Goal: Task Accomplishment & Management: Complete application form

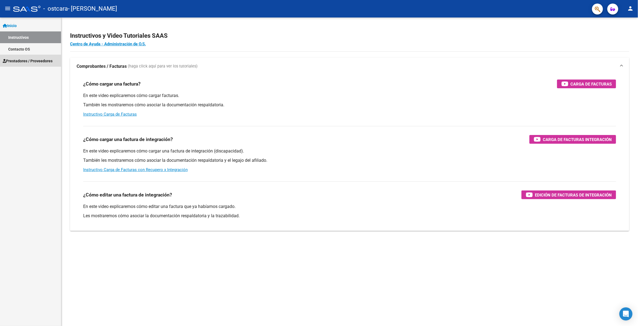
click at [19, 62] on span "Prestadores / Proveedores" at bounding box center [28, 61] width 50 height 6
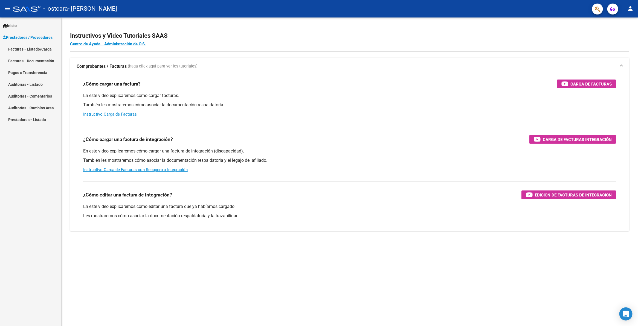
click at [40, 60] on link "Facturas - Documentación" at bounding box center [30, 61] width 61 height 12
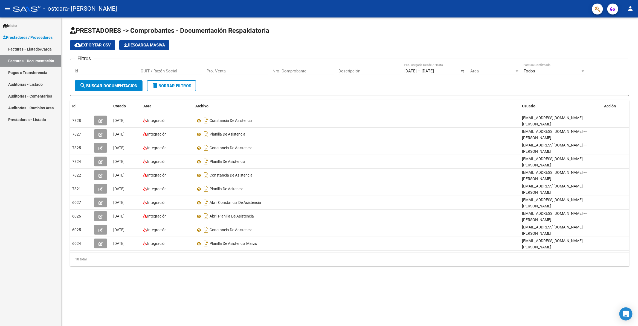
drag, startPoint x: 478, startPoint y: 194, endPoint x: 438, endPoint y: 265, distance: 82.2
click at [438, 265] on div "Id Creado Area Archivo Usuario Acción 7828 [DATE] Integración Constancia De Asi…" at bounding box center [349, 183] width 559 height 166
click at [438, 306] on mat-sidenav-content "PRESTADORES -> Comprobantes - Documentación Respaldatoria cloud_download Export…" at bounding box center [349, 172] width 577 height 309
click at [614, 11] on span "button" at bounding box center [613, 9] width 5 height 11
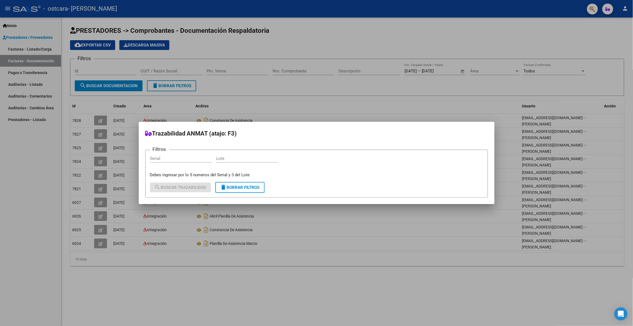
click at [614, 11] on div at bounding box center [316, 163] width 633 height 326
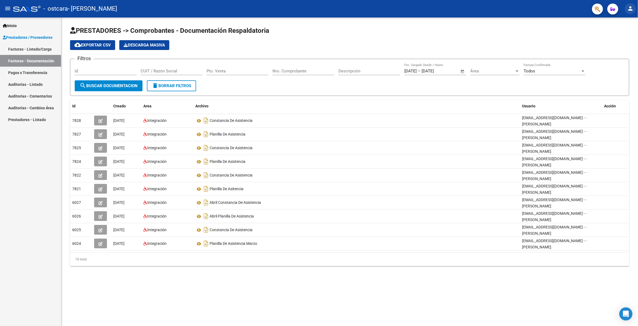
click at [629, 11] on mat-icon "person" at bounding box center [630, 8] width 7 height 7
click at [629, 11] on div at bounding box center [319, 163] width 638 height 326
click at [105, 85] on span "search Buscar Documentacion" at bounding box center [109, 85] width 58 height 5
click at [83, 261] on div "10 total" at bounding box center [349, 260] width 559 height 14
drag, startPoint x: 623, startPoint y: 109, endPoint x: 636, endPoint y: 117, distance: 15.8
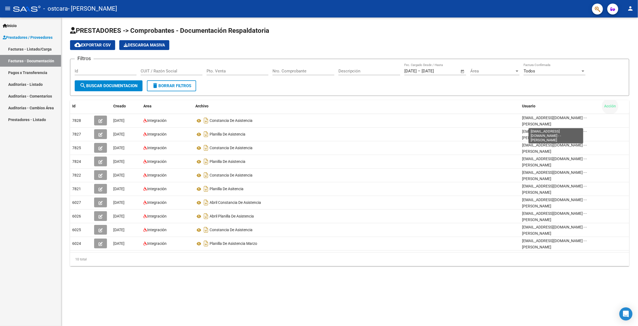
click at [605, 117] on div "Id Creado Area Archivo Usuario Acción 7828 [DATE] Integración Constancia De Asi…" at bounding box center [349, 183] width 559 height 166
drag, startPoint x: 638, startPoint y: 120, endPoint x: 634, endPoint y: 126, distance: 6.5
click at [390, 285] on mat-sidenav-content "PRESTADORES -> Comprobantes - Documentación Respaldatoria cloud_download Export…" at bounding box center [349, 172] width 577 height 309
drag, startPoint x: 368, startPoint y: 272, endPoint x: 218, endPoint y: 261, distance: 150.1
click at [218, 261] on div "PRESTADORES -> Comprobantes - Documentación Respaldatoria cloud_download Export…" at bounding box center [349, 151] width 577 height 266
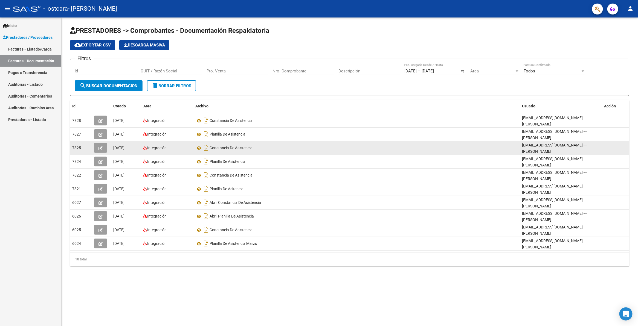
drag, startPoint x: 405, startPoint y: 153, endPoint x: 293, endPoint y: 147, distance: 112.9
click at [293, 149] on datatable-body-cell "Constancia De Asistencia" at bounding box center [356, 147] width 327 height 13
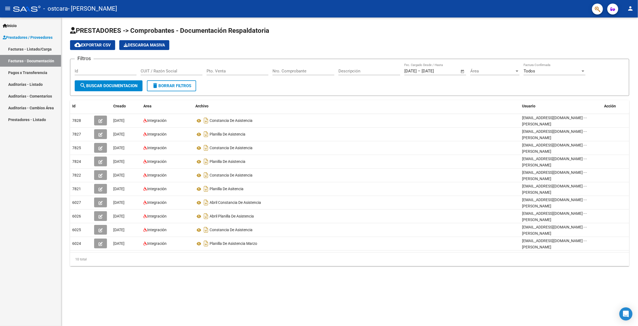
click at [631, 303] on mat-sidenav-content "PRESTADORES -> Comprobantes - Documentación Respaldatoria cloud_download Export…" at bounding box center [349, 172] width 577 height 309
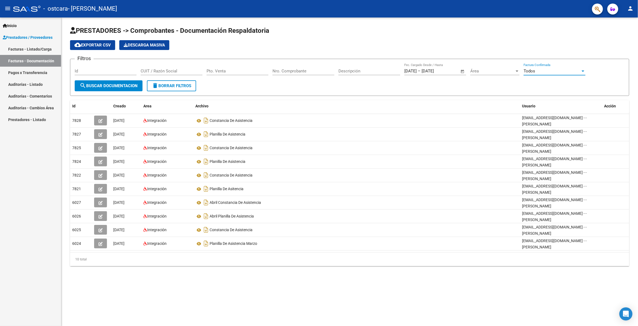
click at [583, 71] on div at bounding box center [583, 71] width 3 height 1
click at [494, 70] on div at bounding box center [319, 163] width 638 height 326
click at [508, 70] on span "Área" at bounding box center [492, 71] width 44 height 5
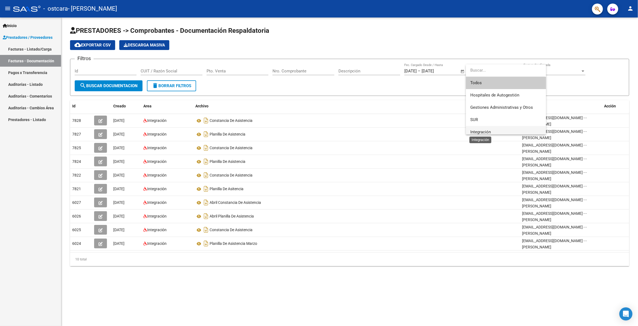
click at [475, 132] on span "Integración" at bounding box center [480, 132] width 21 height 5
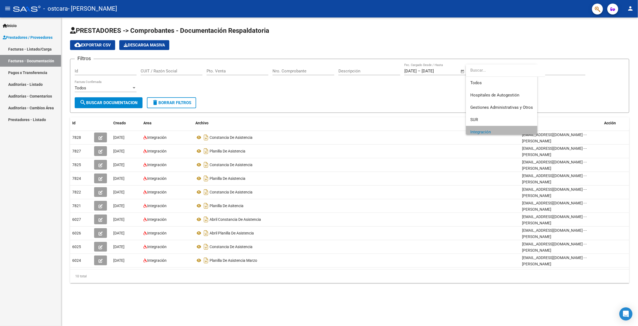
scroll to position [4, 0]
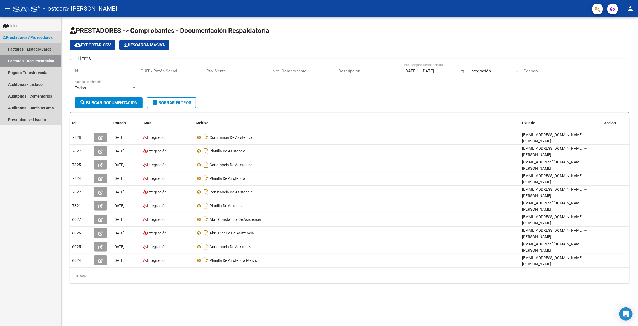
click at [30, 48] on link "Facturas - Listado/Carga" at bounding box center [30, 49] width 61 height 12
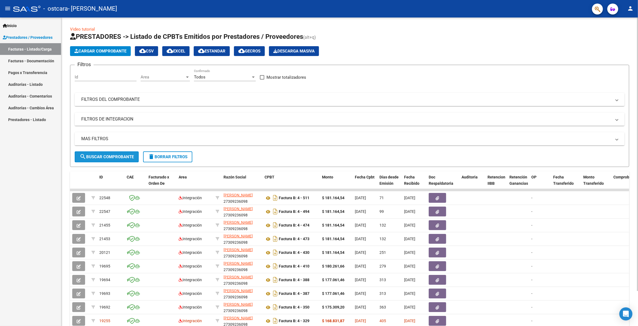
click at [112, 155] on span "search Buscar Comprobante" at bounding box center [107, 157] width 54 height 5
click at [42, 50] on link "Facturas - Listado/Carga" at bounding box center [30, 49] width 61 height 12
click at [5, 8] on mat-icon "menu" at bounding box center [7, 8] width 7 height 7
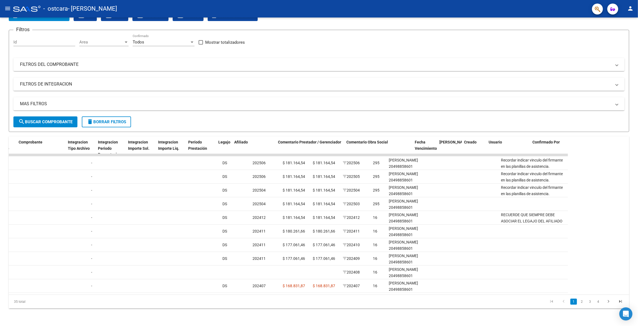
scroll to position [0, 594]
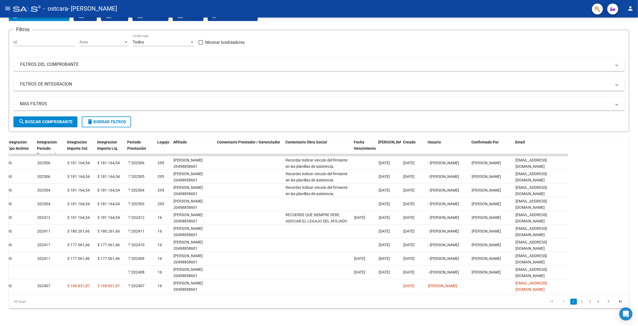
drag, startPoint x: 549, startPoint y: 150, endPoint x: 638, endPoint y: 155, distance: 89.6
click at [638, 155] on html "menu - ostcara - [PERSON_NAME] person Inicio Instructivos Contacto OS Prestador…" at bounding box center [319, 163] width 638 height 326
click at [636, 185] on div "Video tutorial PRESTADORES -> Listado de CPBTs Emitidos por Prestadores / Prove…" at bounding box center [319, 154] width 638 height 344
click at [56, 120] on span "search Buscar Comprobante" at bounding box center [45, 122] width 54 height 5
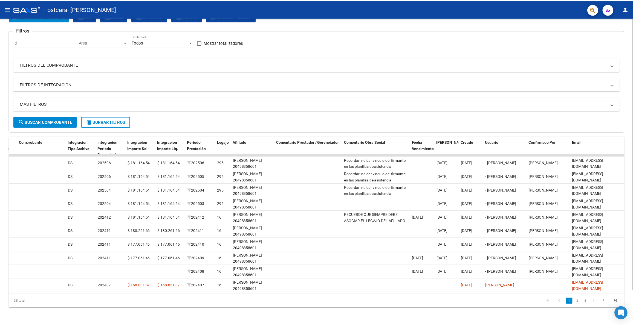
scroll to position [0, 0]
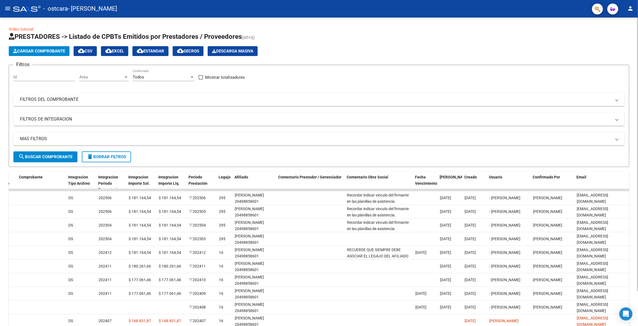
click at [158, 77] on div "Todos" at bounding box center [161, 77] width 57 height 5
click at [158, 77] on span "Todos" at bounding box center [164, 77] width 62 height 12
click at [51, 50] on span "Cargar Comprobante" at bounding box center [39, 51] width 52 height 5
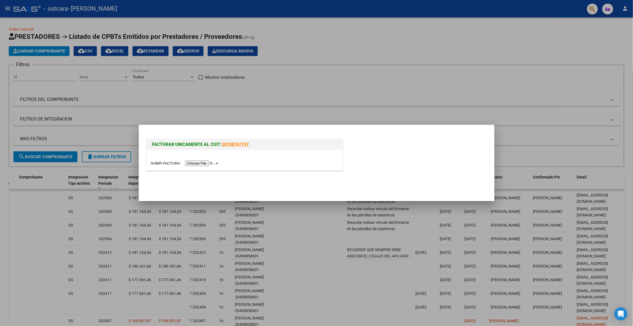
click at [210, 163] on input "file" at bounding box center [185, 164] width 69 height 6
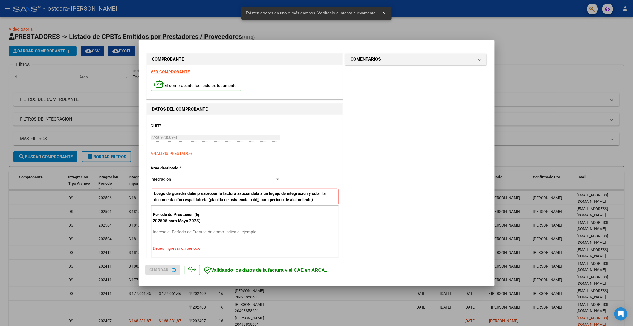
scroll to position [75, 0]
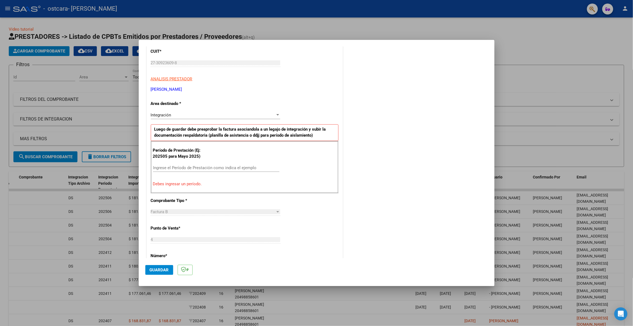
click at [192, 167] on input "Ingrese el Período de Prestación como indica el ejemplo" at bounding box center [216, 168] width 126 height 5
click at [176, 169] on input "Ingrese el Período de Prestación como indica el ejemplo" at bounding box center [216, 168] width 126 height 5
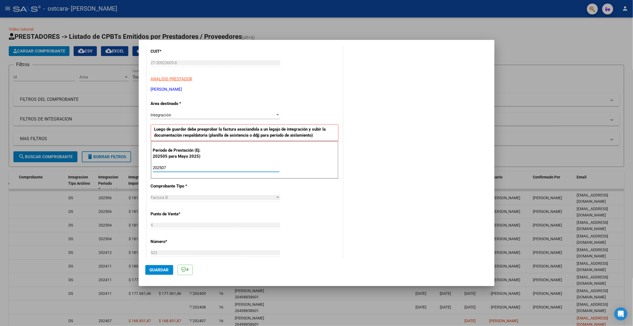
type input "202507"
click at [181, 199] on div "Factura B" at bounding box center [213, 197] width 124 height 5
click at [166, 269] on span "Guardar" at bounding box center [159, 270] width 19 height 5
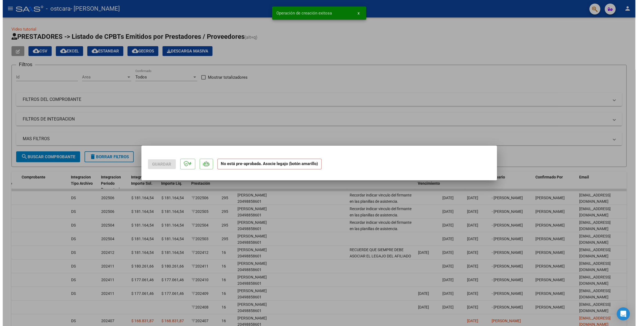
scroll to position [0, 0]
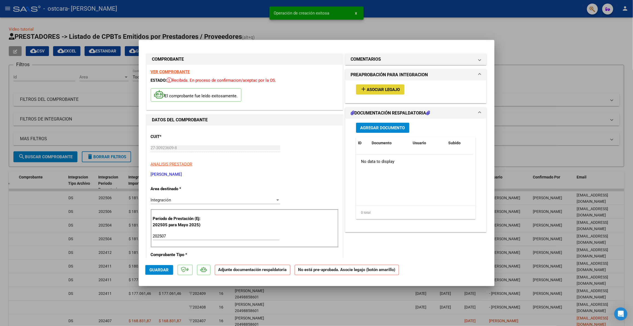
click at [393, 88] on span "Asociar Legajo" at bounding box center [383, 89] width 33 height 5
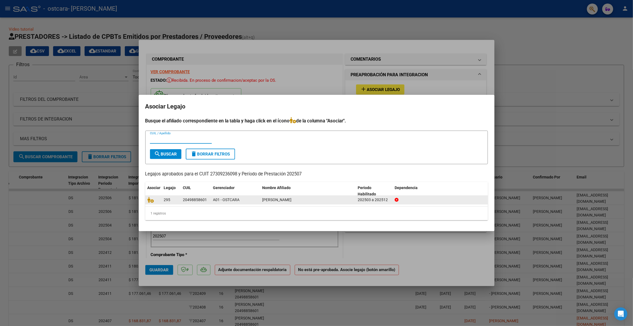
click at [366, 200] on div "202503 a 202512" at bounding box center [374, 200] width 33 height 6
click at [151, 200] on icon at bounding box center [150, 200] width 7 height 6
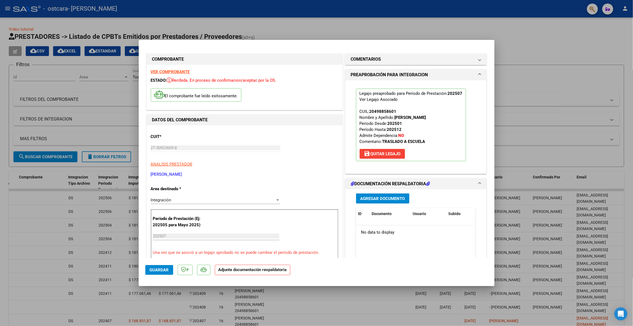
click at [276, 271] on strong "Adjunte documentación respaldatoria" at bounding box center [252, 270] width 68 height 5
click at [195, 237] on input "202507" at bounding box center [216, 236] width 126 height 5
click at [248, 272] on strong "Adjunte documentación respaldatoria" at bounding box center [252, 270] width 68 height 5
click at [398, 129] on strong "202512" at bounding box center [394, 129] width 15 height 5
click at [403, 184] on h1 "DOCUMENTACIÓN RESPALDATORIA" at bounding box center [390, 184] width 79 height 7
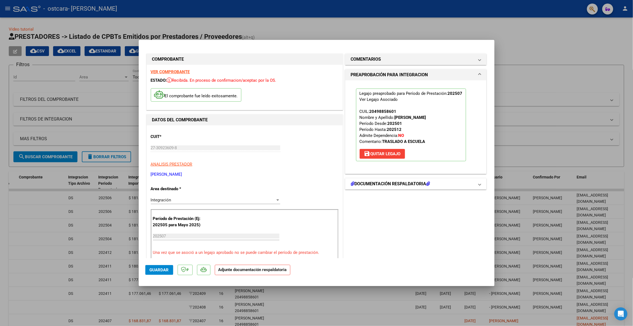
click at [392, 182] on h1 "DOCUMENTACIÓN RESPALDATORIA" at bounding box center [390, 184] width 79 height 7
click at [390, 198] on span "Agregar Documento" at bounding box center [382, 198] width 45 height 5
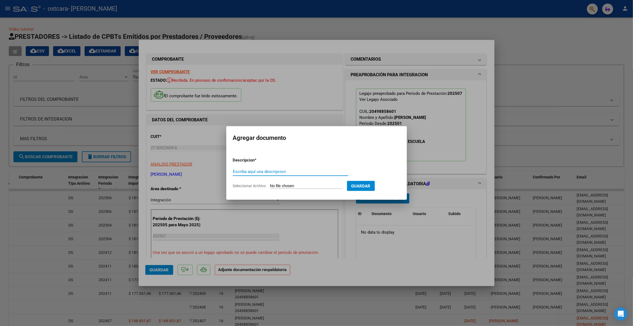
click at [304, 172] on input "Escriba aquí una descripcion" at bounding box center [290, 171] width 115 height 5
type input "PLANILLA DE ASISTENCIA"
click at [302, 187] on input "Seleccionar Archivo" at bounding box center [306, 186] width 73 height 5
type input "C:\fakepath\JULIO PLANILLA DE ASISTENCIA_0001.pdf"
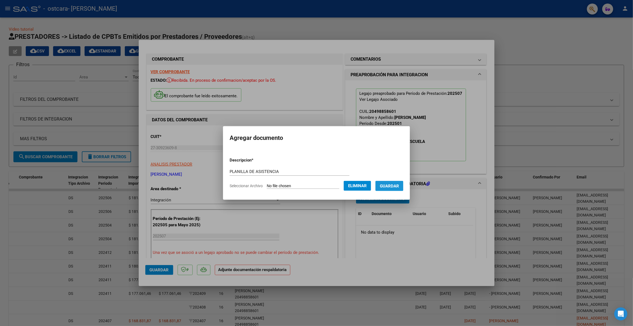
click at [392, 185] on span "Guardar" at bounding box center [389, 186] width 19 height 5
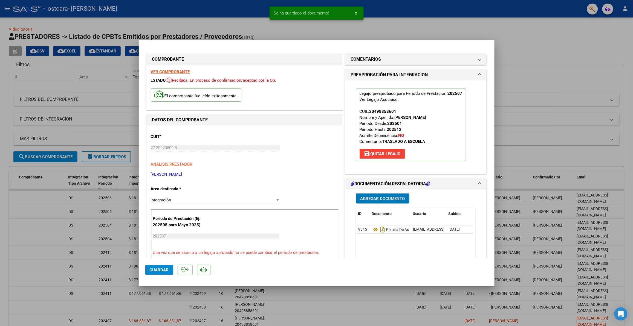
click at [390, 199] on span "Agregar Documento" at bounding box center [382, 198] width 45 height 5
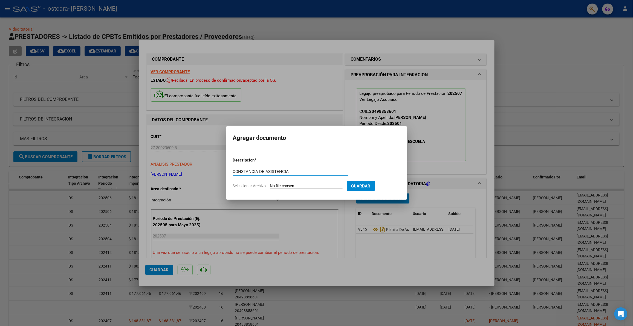
type input "CONSTANCIA DE ASISTENCIA"
click at [308, 185] on input "Seleccionar Archivo" at bounding box center [306, 186] width 73 height 5
type input "C:\fakepath\[PERSON_NAME] DE ASISTENCIA_0001.pdf"
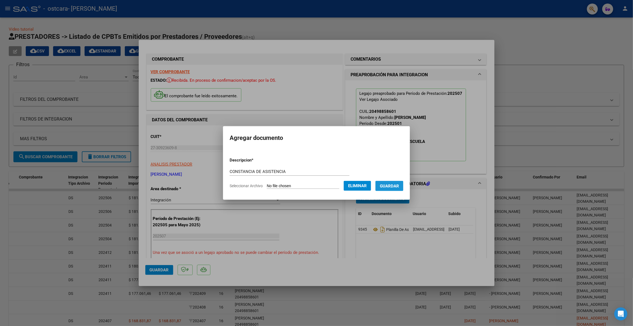
click at [389, 187] on span "Guardar" at bounding box center [389, 186] width 19 height 5
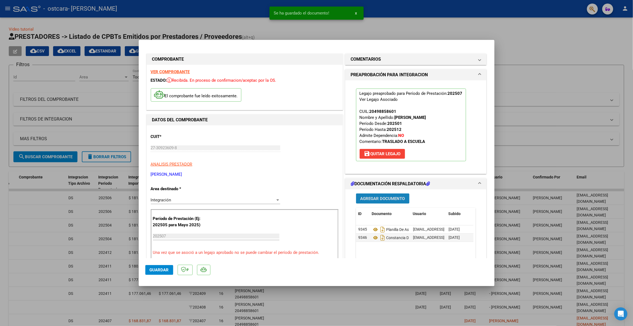
click at [389, 198] on span "Agregar Documento" at bounding box center [382, 198] width 45 height 5
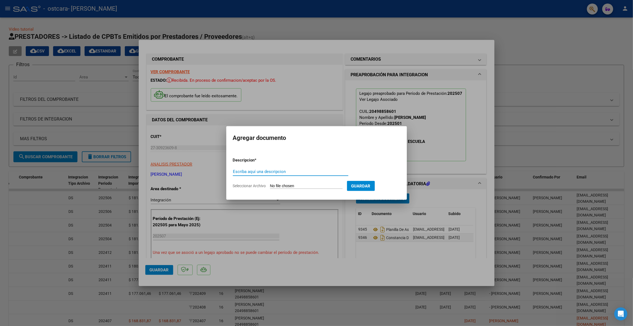
click at [278, 173] on input "Escriba aquí una descripcion" at bounding box center [290, 171] width 115 height 5
type input "FACTURA B [PERSON_NAME]"
click at [302, 186] on input "Seleccionar Archivo" at bounding box center [306, 186] width 73 height 5
type input "C:\fakepath\JULIO FB 27309236098_006_00004_00000523.pdf"
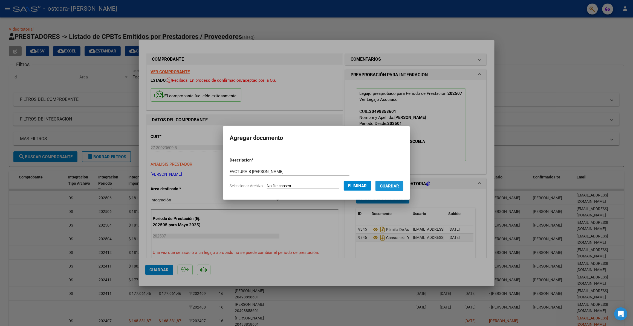
click at [396, 186] on span "Guardar" at bounding box center [389, 186] width 19 height 5
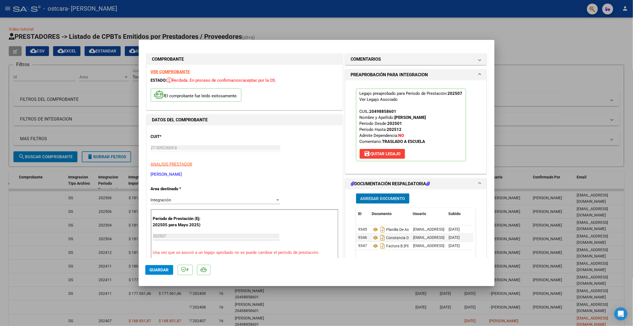
click at [164, 269] on span "Guardar" at bounding box center [159, 270] width 19 height 5
click at [160, 272] on span "Guardar" at bounding box center [159, 270] width 19 height 5
click at [504, 46] on div at bounding box center [316, 163] width 633 height 326
type input "$ 0,00"
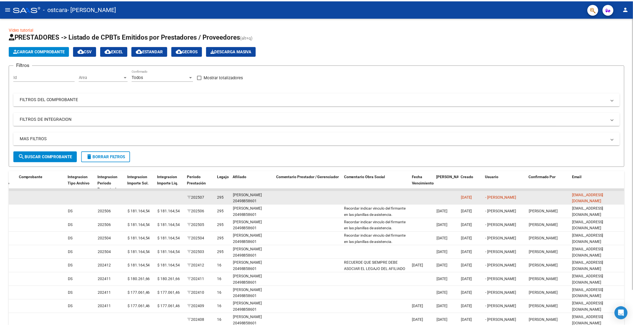
scroll to position [0, 533]
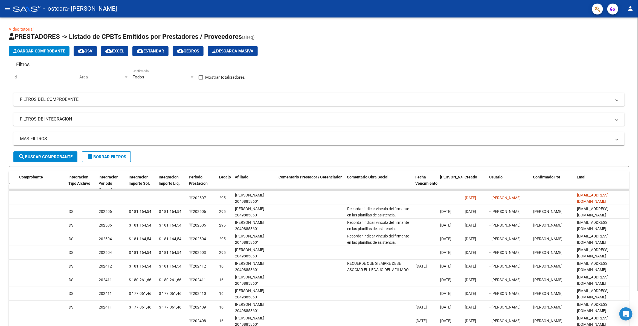
click at [43, 52] on span "Cargar Comprobante" at bounding box center [39, 51] width 52 height 5
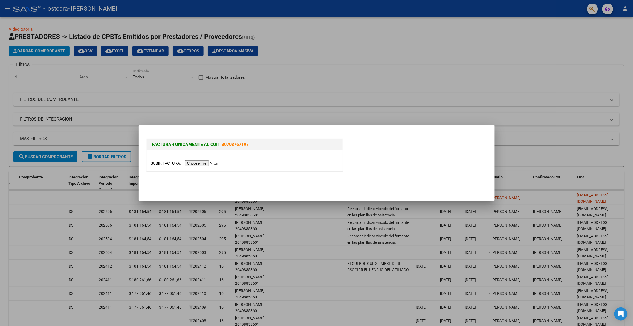
click at [201, 164] on input "file" at bounding box center [185, 164] width 69 height 6
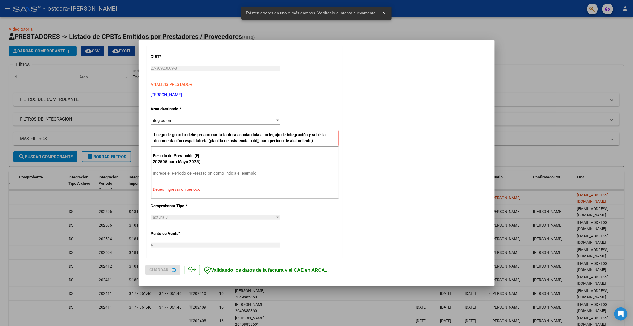
scroll to position [75, 0]
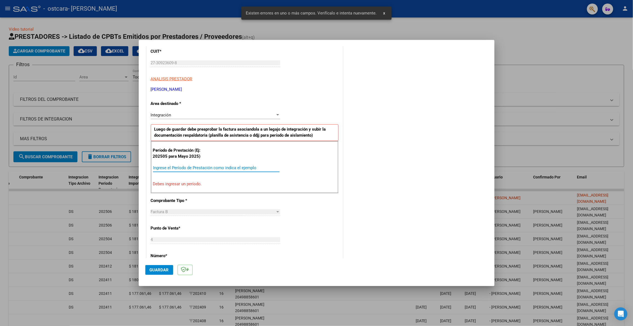
click at [176, 168] on input "Ingrese el Período de Prestación como indica el ejemplo" at bounding box center [216, 168] width 126 height 5
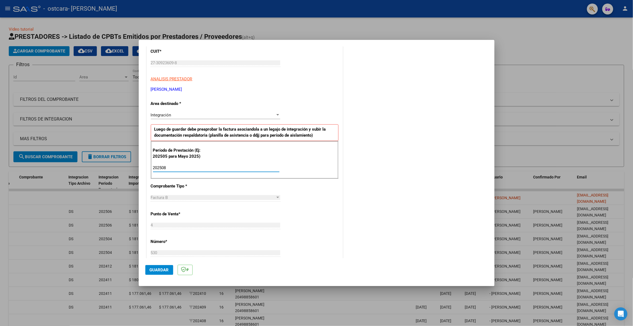
type input "202508"
click at [161, 271] on span "Guardar" at bounding box center [159, 270] width 19 height 5
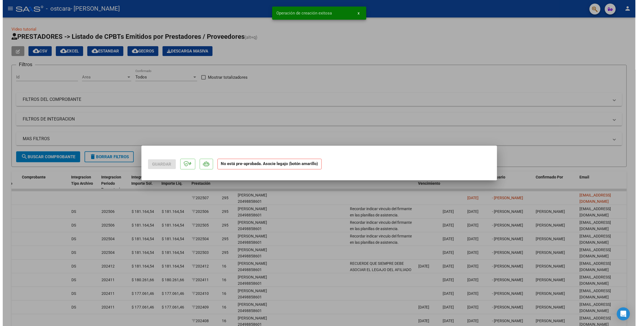
scroll to position [0, 0]
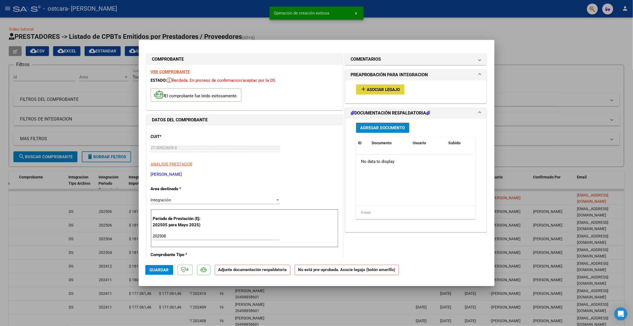
click at [370, 88] on span "Asociar Legajo" at bounding box center [383, 89] width 33 height 5
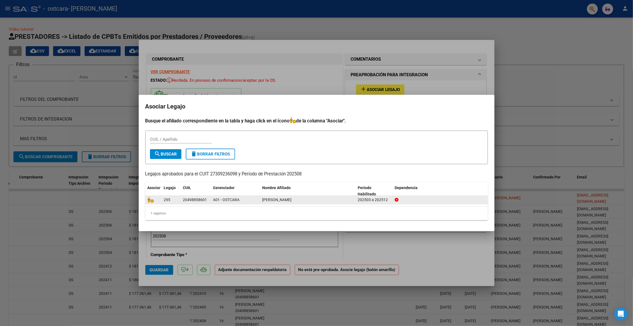
click at [358, 198] on div "202503 a 202512" at bounding box center [374, 200] width 33 height 6
click at [291, 200] on span "[PERSON_NAME]" at bounding box center [276, 200] width 29 height 4
click at [149, 201] on icon at bounding box center [150, 200] width 7 height 6
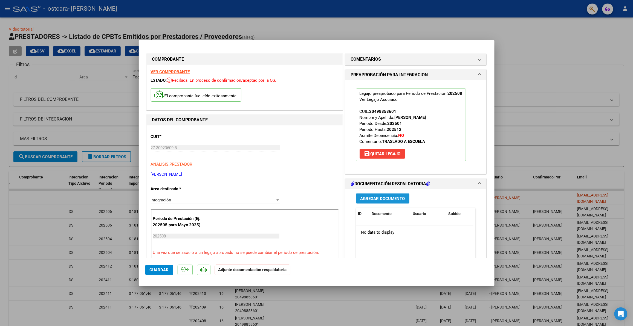
click at [375, 198] on span "Agregar Documento" at bounding box center [382, 198] width 45 height 5
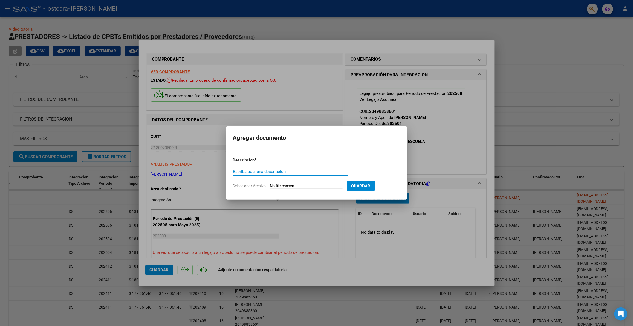
drag, startPoint x: 245, startPoint y: 168, endPoint x: 246, endPoint y: 172, distance: 4.8
click at [246, 172] on div "Escriba aquí una descripcion" at bounding box center [290, 172] width 115 height 8
type input "PLANILLA DE ASISTENCIA AGOSTO"
click at [279, 186] on input "Seleccionar Archivo" at bounding box center [306, 186] width 73 height 5
type input "C:\fakepath\0001_AGOSTO PLANILLA DE ASISTENCIA.pdf"
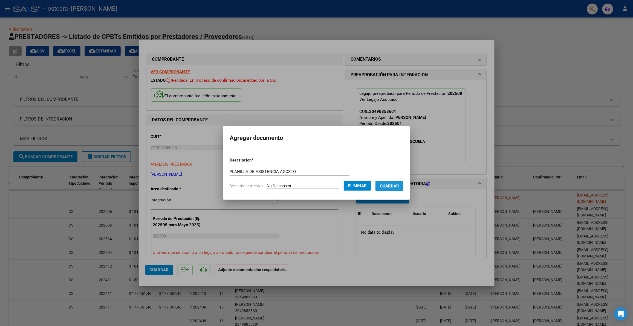
click at [392, 185] on span "Guardar" at bounding box center [389, 186] width 19 height 5
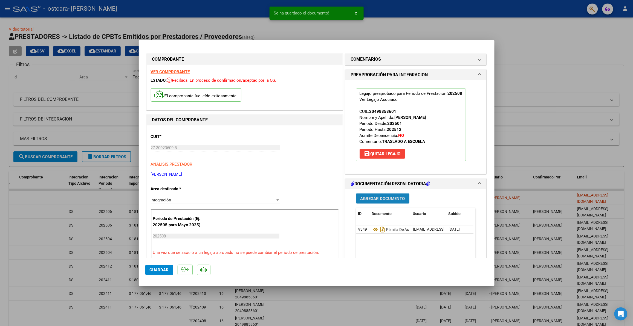
click at [392, 199] on span "Agregar Documento" at bounding box center [382, 198] width 45 height 5
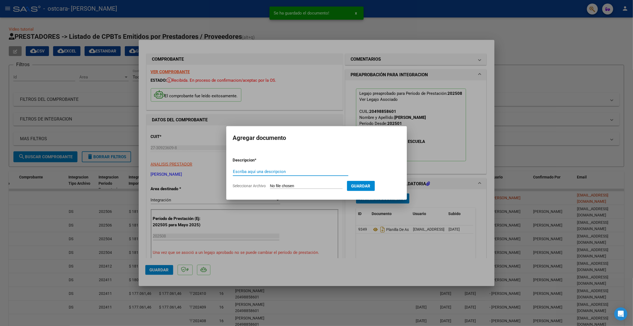
click at [279, 174] on input "Escriba aquí una descripcion" at bounding box center [290, 171] width 115 height 5
type input "CONSTANCIA DE ASISTENCIA AGOSTO"
click at [291, 185] on input "Seleccionar Archivo" at bounding box center [306, 186] width 73 height 5
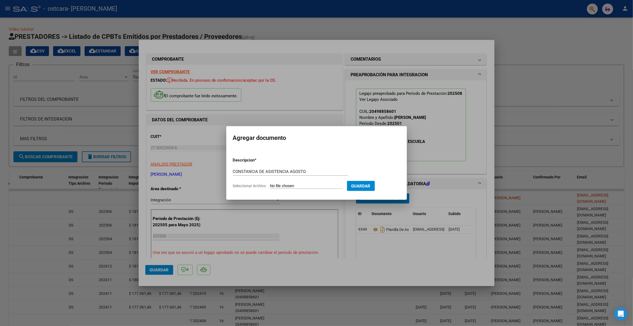
type input "C:\fakepath\0001_AGOSTO CONSTANCIA DE ASISTENCIA.pdf"
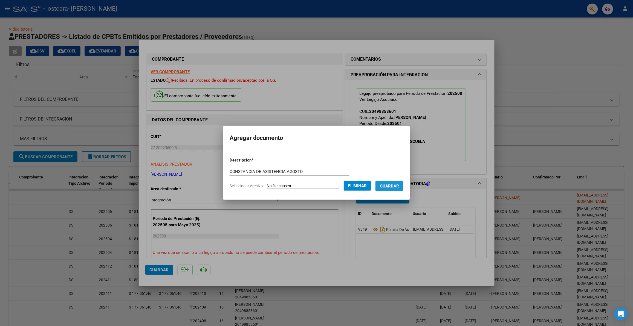
click at [386, 185] on span "Guardar" at bounding box center [389, 186] width 19 height 5
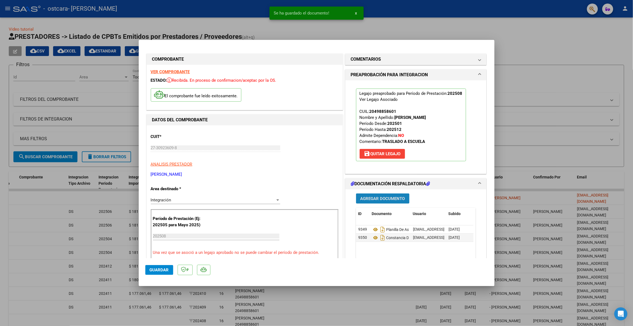
click at [392, 199] on span "Agregar Documento" at bounding box center [382, 198] width 45 height 5
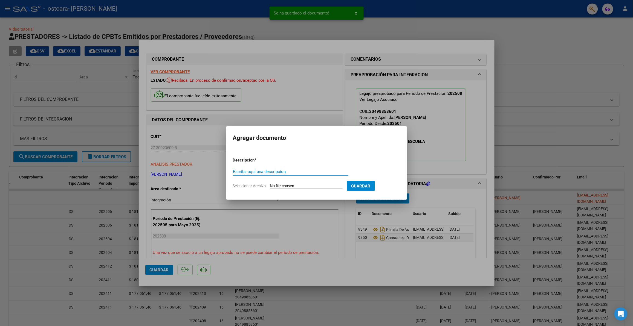
click at [300, 172] on input "Escriba aquí una descripcion" at bounding box center [290, 171] width 115 height 5
type input "FC B [PERSON_NAME]"
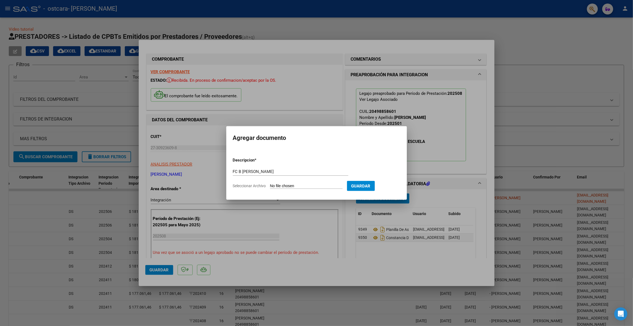
click at [300, 187] on input "Seleccionar Archivo" at bounding box center [306, 186] width 73 height 5
type input "C:\fakepath\AGOSTO 27309236098_006_00004_00000530.pdf"
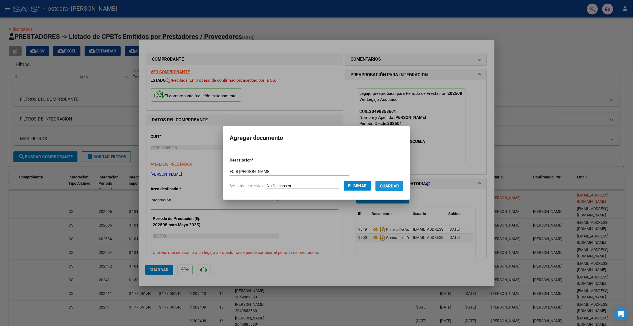
click at [390, 186] on span "Guardar" at bounding box center [389, 186] width 19 height 5
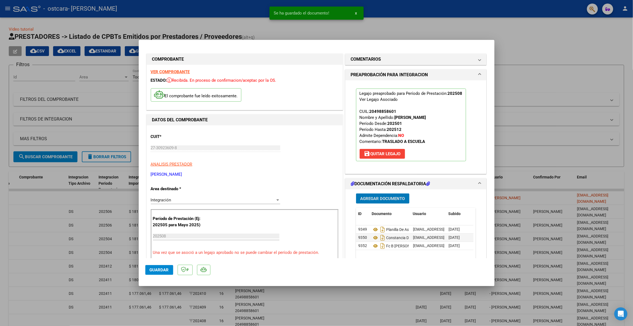
click at [161, 270] on span "Guardar" at bounding box center [159, 270] width 19 height 5
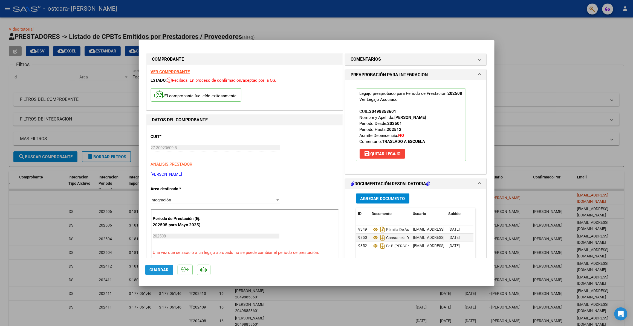
click at [161, 270] on span "Guardar" at bounding box center [159, 270] width 19 height 5
click at [525, 59] on div at bounding box center [316, 163] width 633 height 326
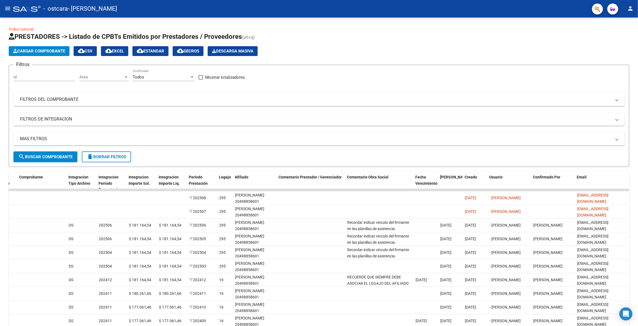
drag, startPoint x: 623, startPoint y: 190, endPoint x: 638, endPoint y: 190, distance: 15.0
click at [638, 190] on html "menu - ostcara - [PERSON_NAME] person Inicio Instructivos Contacto OS Prestador…" at bounding box center [319, 163] width 638 height 326
click at [560, 153] on form "Filtros Id Area Area Todos Confirmado Mostrar totalizadores FILTROS DEL COMPROB…" at bounding box center [319, 116] width 621 height 102
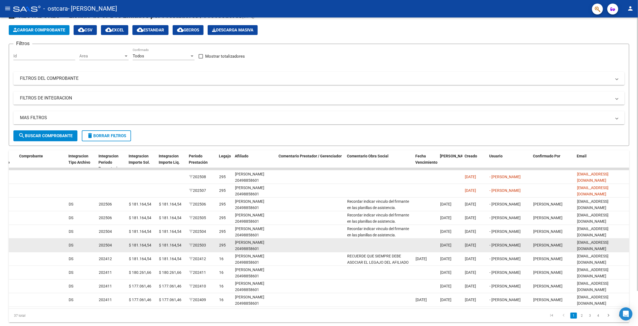
scroll to position [40, 0]
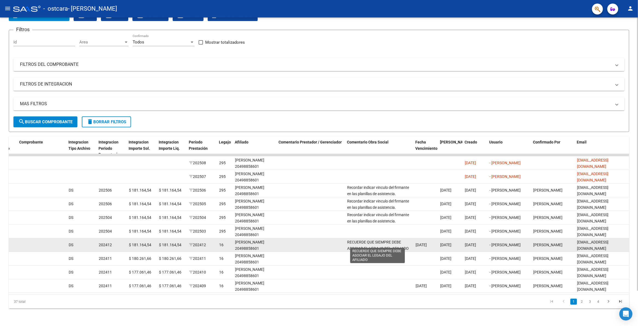
click at [366, 241] on span "RECUERDE QUE SIEMPRE DEBE ASOCIAR EL LEGAJO DEL AFILIADO" at bounding box center [378, 245] width 62 height 11
click at [602, 242] on span "[EMAIL_ADDRESS][DOMAIN_NAME]" at bounding box center [592, 245] width 31 height 11
click at [563, 243] on span "[PERSON_NAME]" at bounding box center [547, 245] width 29 height 4
click at [541, 243] on span "[PERSON_NAME]" at bounding box center [547, 245] width 29 height 4
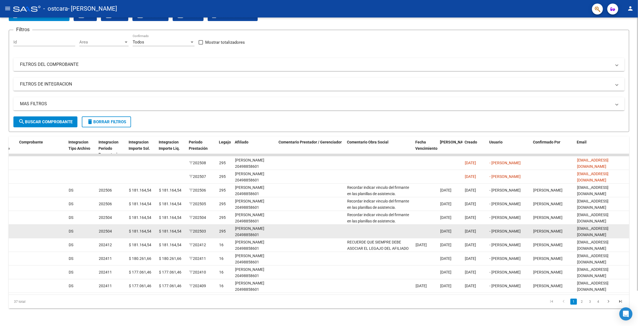
drag, startPoint x: 467, startPoint y: 230, endPoint x: 451, endPoint y: 230, distance: 16.4
click at [465, 230] on datatable-body-cell "[DATE]" at bounding box center [475, 231] width 25 height 13
drag, startPoint x: 438, startPoint y: 229, endPoint x: 417, endPoint y: 229, distance: 20.8
click at [432, 229] on div "21453 Integración [PERSON_NAME] 27309236098 Factura B: 4 - 473 $ 181.164,54 [DA…" at bounding box center [53, 232] width 1154 height 14
drag, startPoint x: 413, startPoint y: 230, endPoint x: 403, endPoint y: 232, distance: 10.5
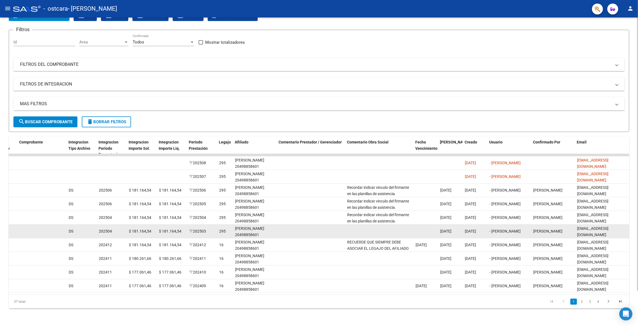
click at [404, 232] on div "21453 Integración [PERSON_NAME] 27309236098 Factura B: 4 - 473 $ 181.164,54 [DA…" at bounding box center [53, 232] width 1154 height 14
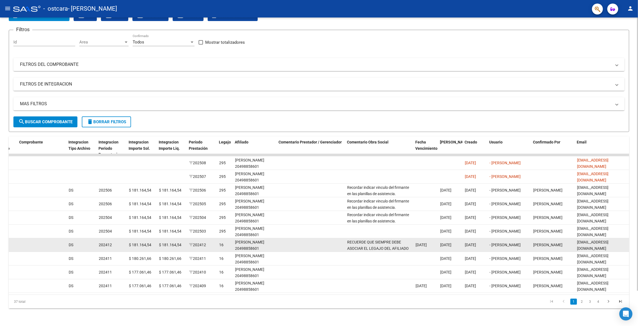
click at [383, 240] on div "RECUERDE QUE SIEMPRE DEBE ASOCIAR EL LEGAJO DEL AFILIADO" at bounding box center [379, 244] width 64 height 11
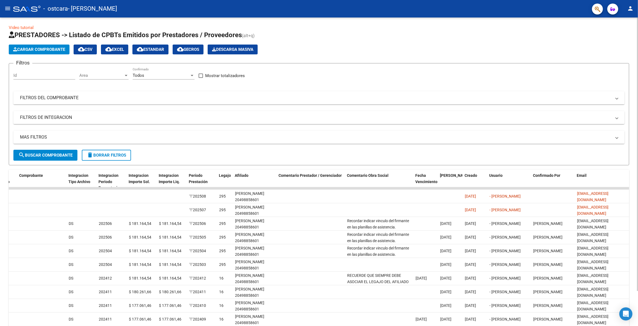
scroll to position [0, 0]
